Goal: Submit feedback/report problem

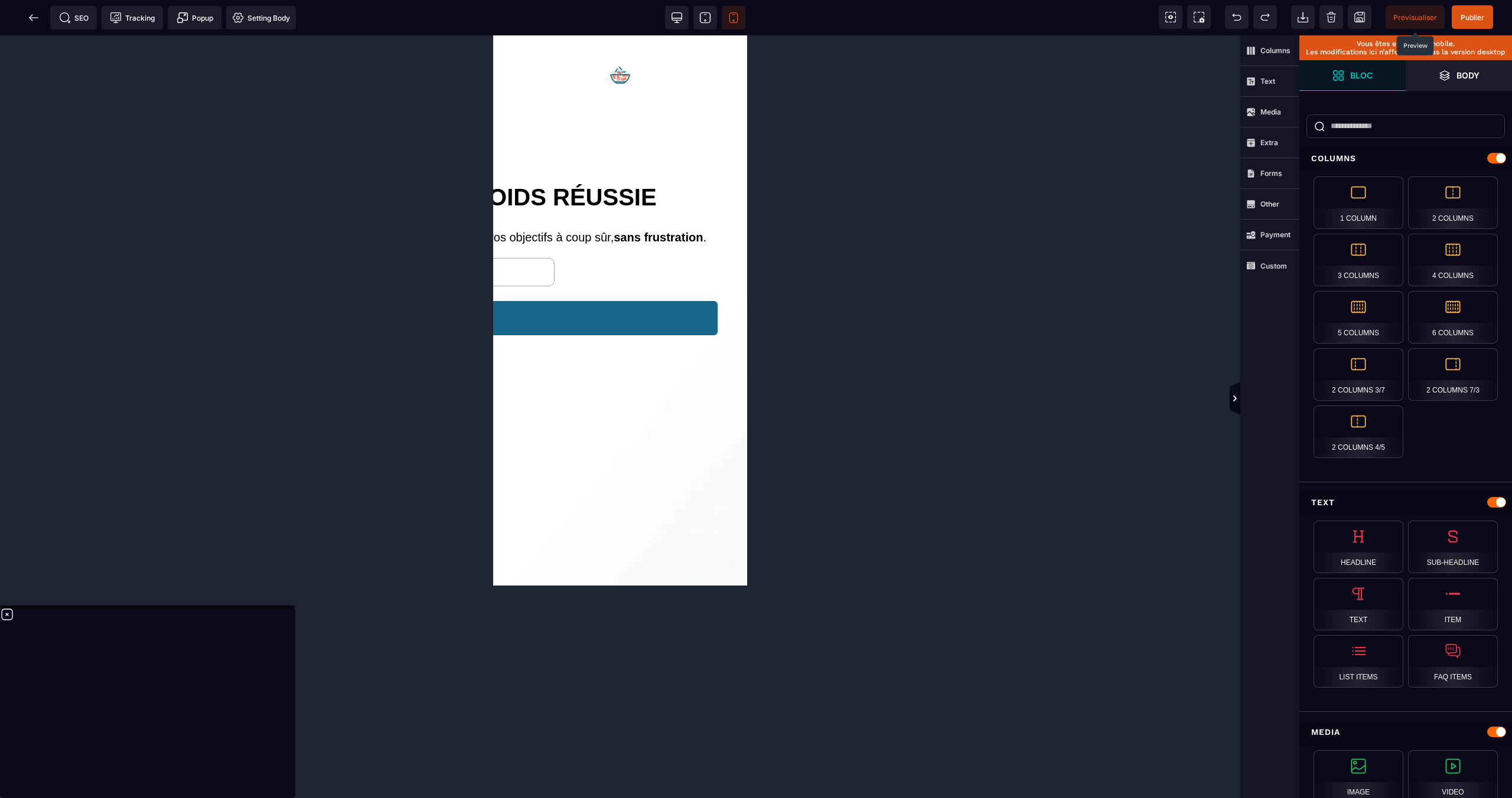
click at [1420, 13] on span "Previsualiser" at bounding box center [1415, 17] width 44 height 9
click at [38, 15] on icon at bounding box center [34, 18] width 12 height 12
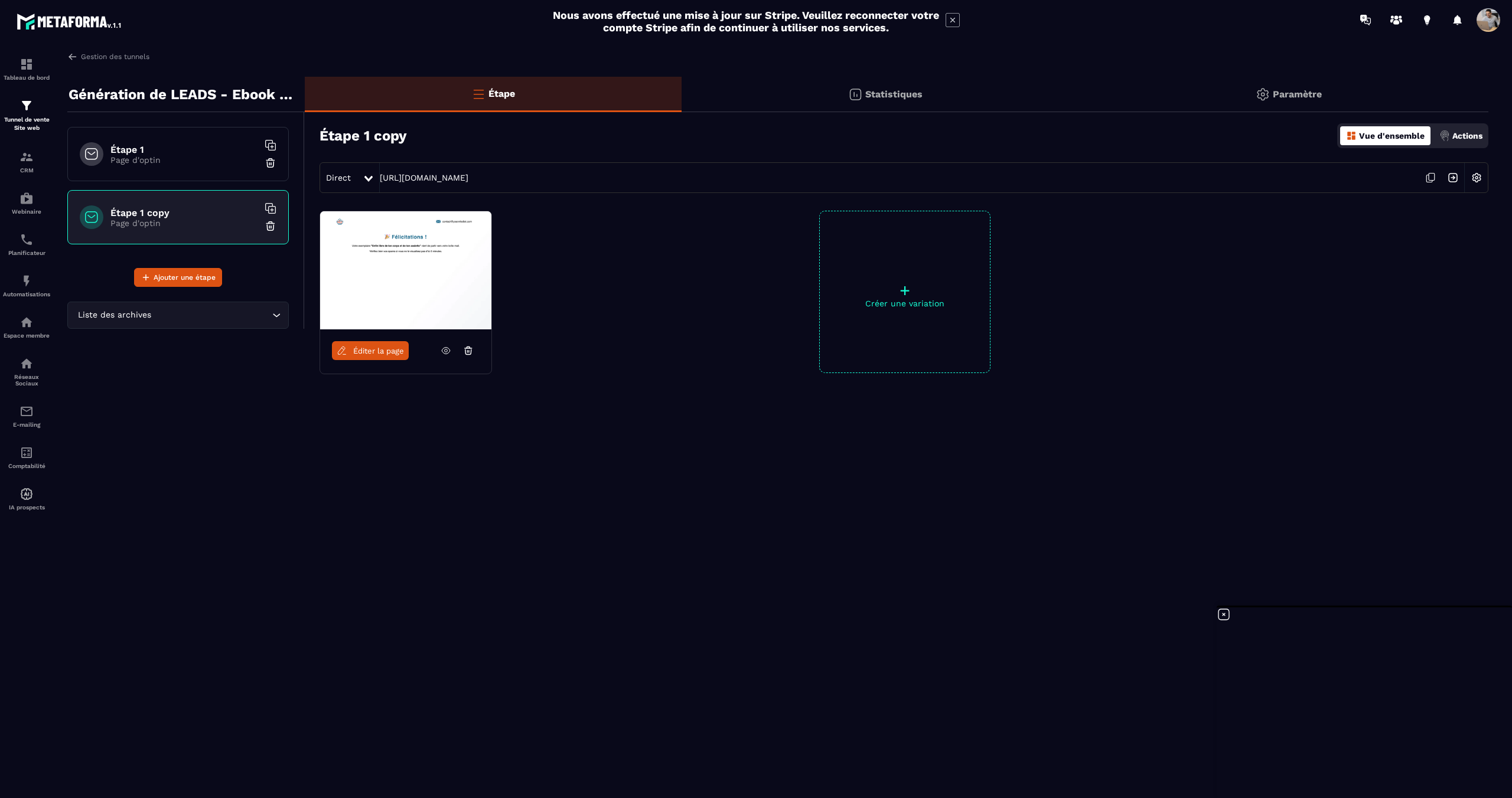
click at [1223, 613] on icon at bounding box center [1223, 614] width 10 height 10
click at [1481, 763] on span "Ouvrir le chat" at bounding box center [1480, 769] width 19 height 17
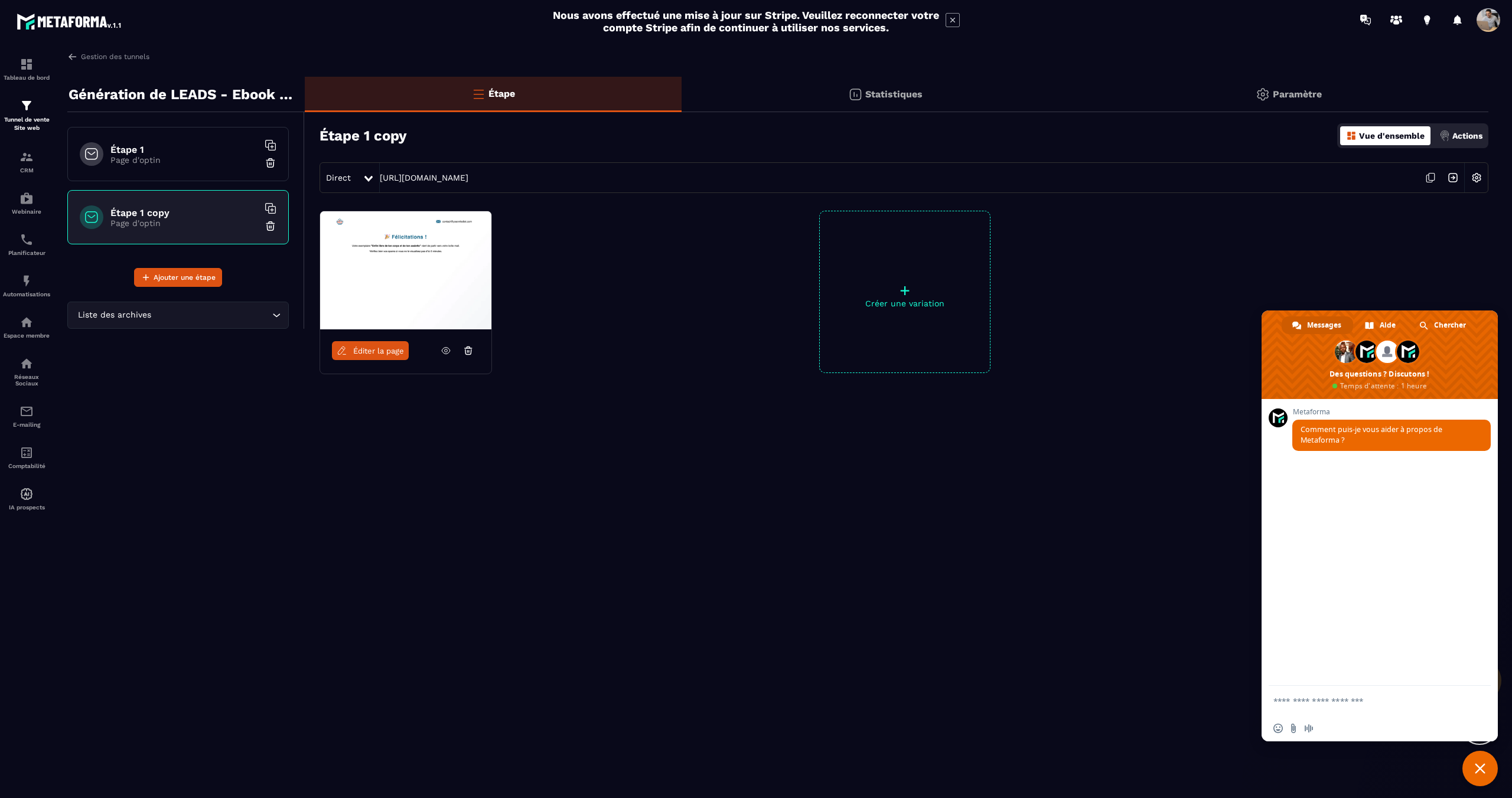
click at [1348, 702] on textarea "Entrez votre message..." at bounding box center [1366, 701] width 186 height 10
type textarea "**********"
click at [1293, 728] on input "Envoyer un fichier" at bounding box center [1293, 728] width 10 height 10
click at [1478, 654] on span "Envoyer" at bounding box center [1478, 656] width 9 height 9
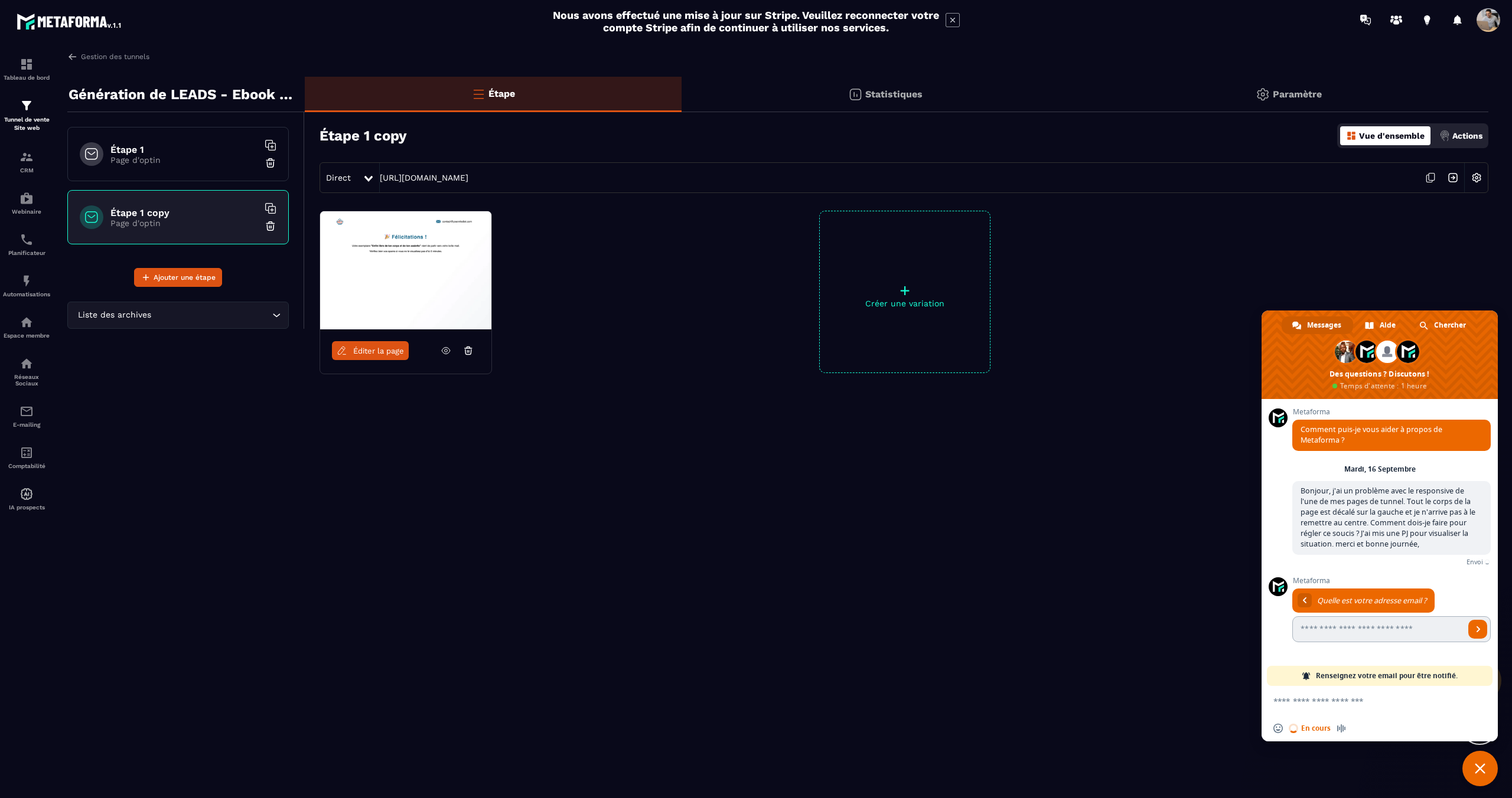
click at [1411, 633] on input "Entrez votre adresse email..." at bounding box center [1378, 629] width 172 height 26
type input "**********"
click at [1478, 630] on span "Envoyer" at bounding box center [1478, 629] width 6 height 6
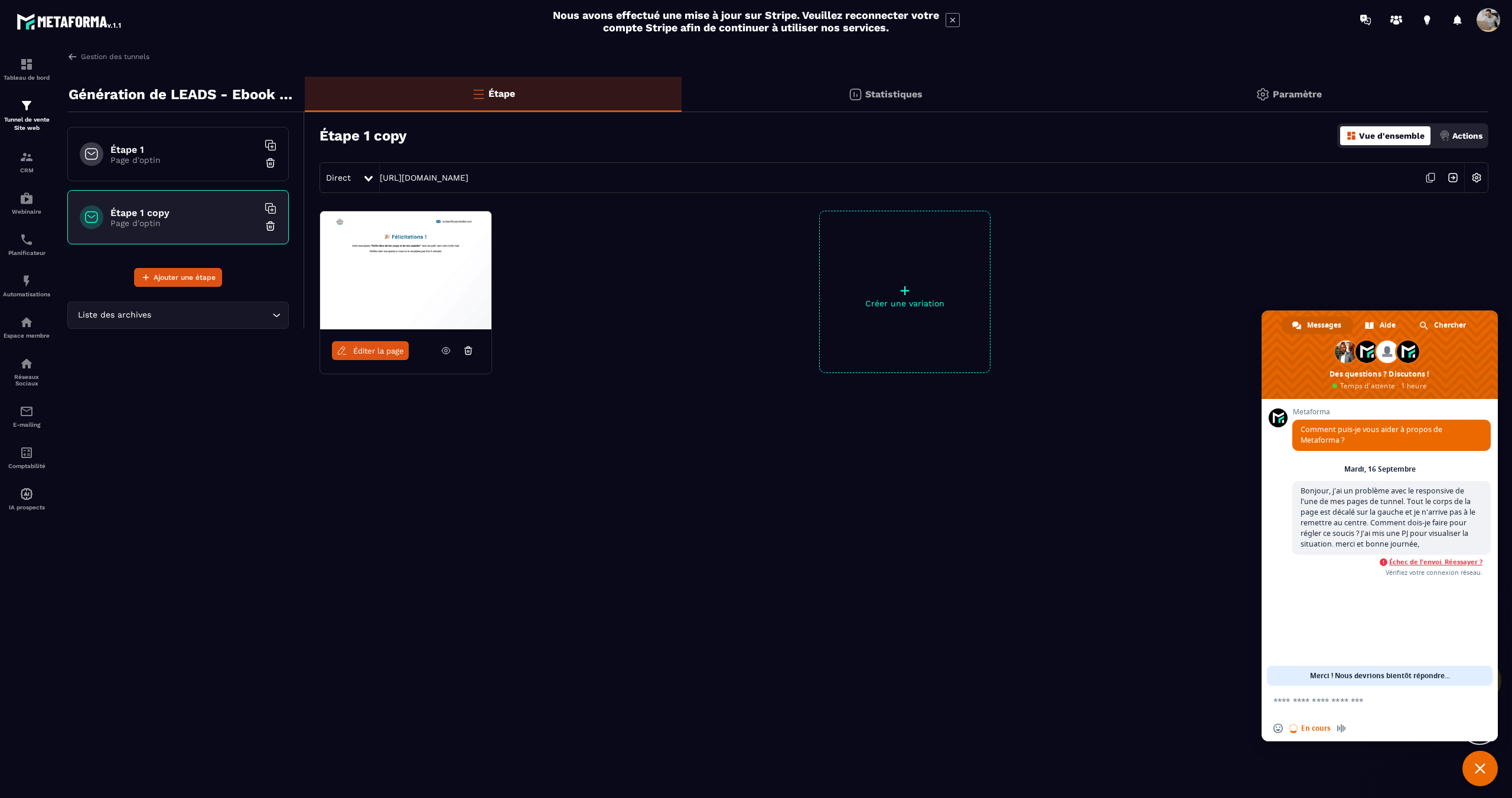
click at [1453, 565] on span "Échec de l'envoi. Réessayer ?" at bounding box center [1436, 561] width 94 height 8
click at [1440, 324] on span "Chercher" at bounding box center [1450, 325] width 31 height 17
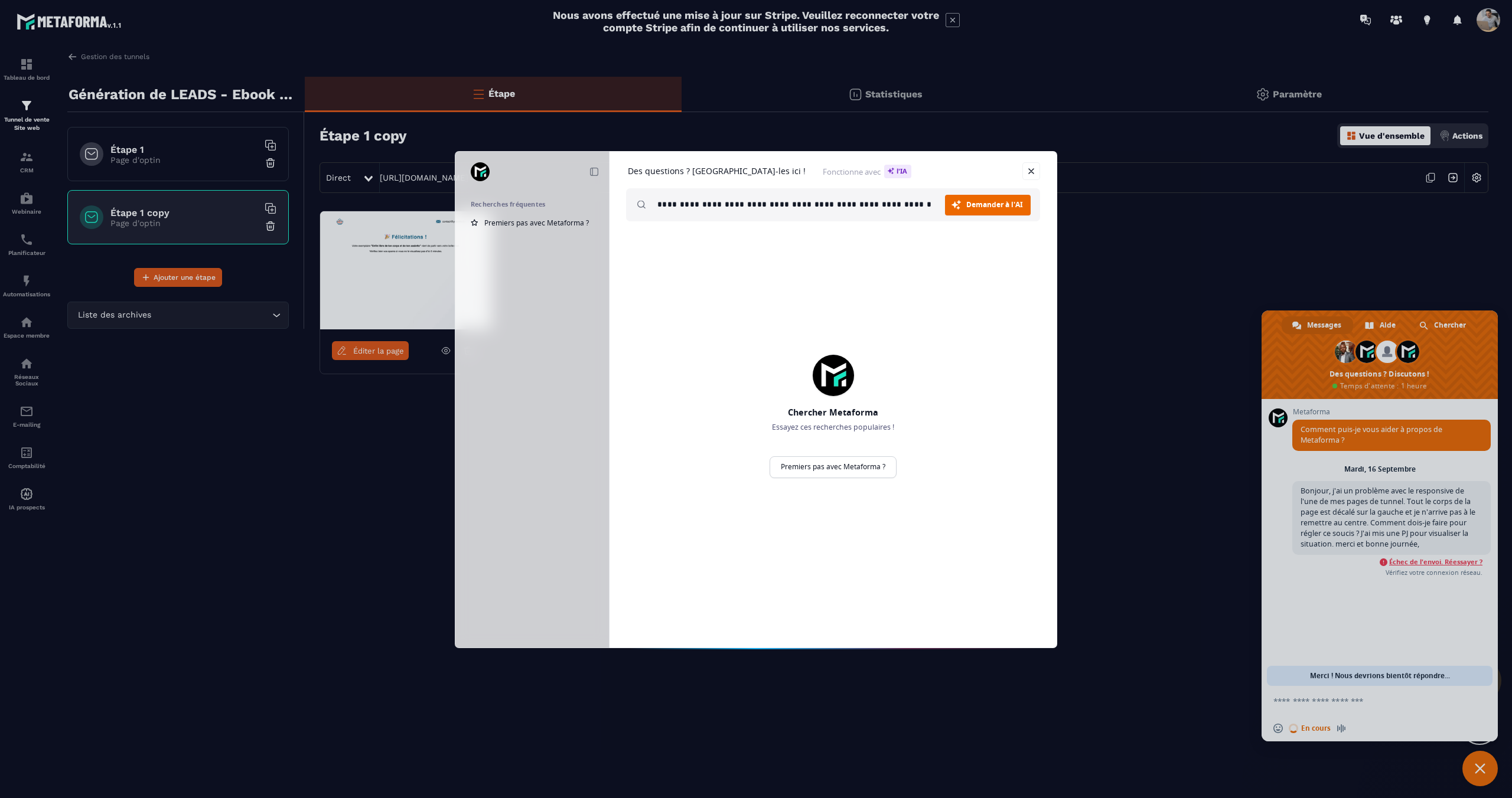
scroll to position [0, 182]
type input "**********"
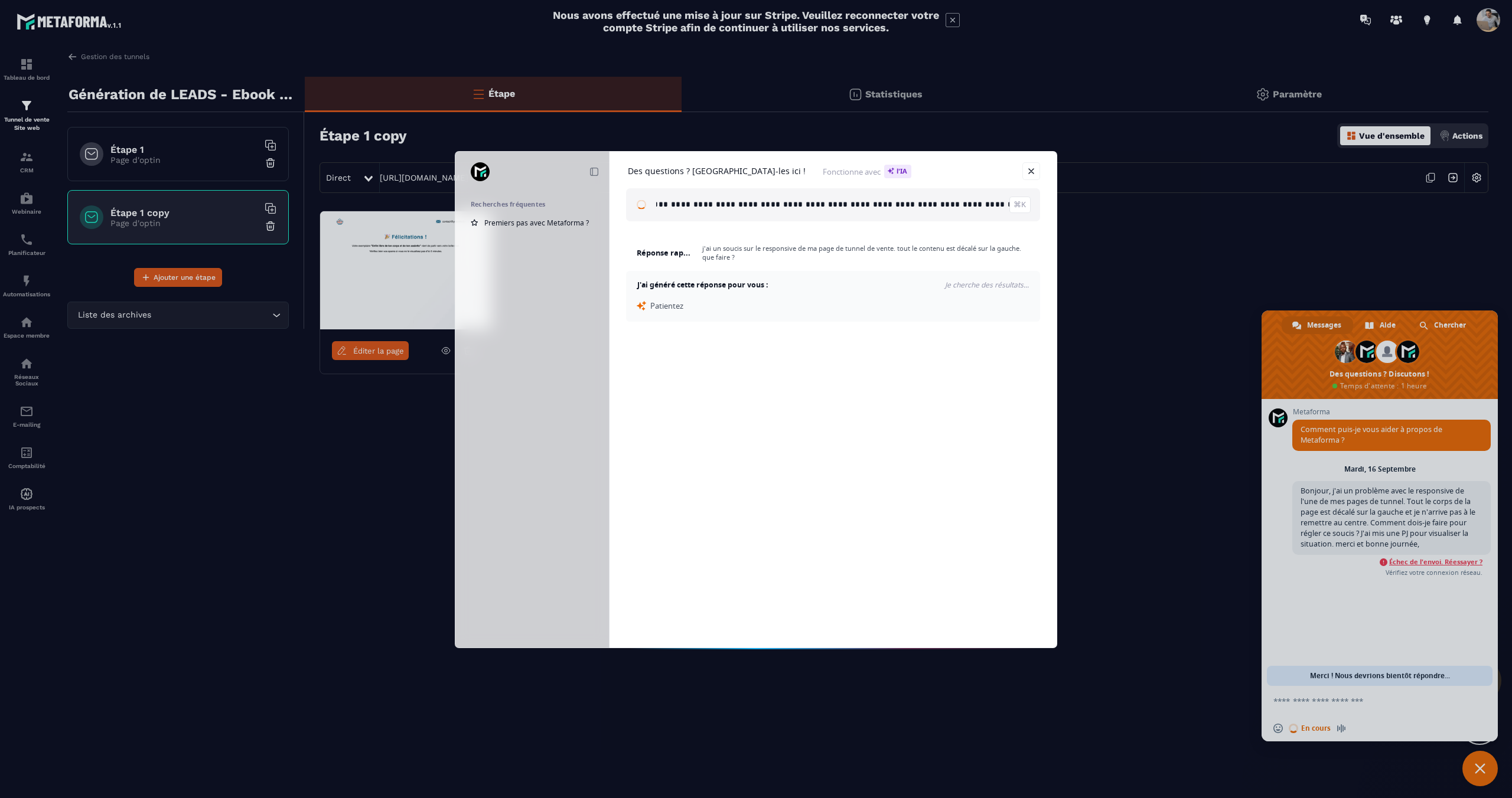
scroll to position [0, 0]
